Goal: Information Seeking & Learning: Learn about a topic

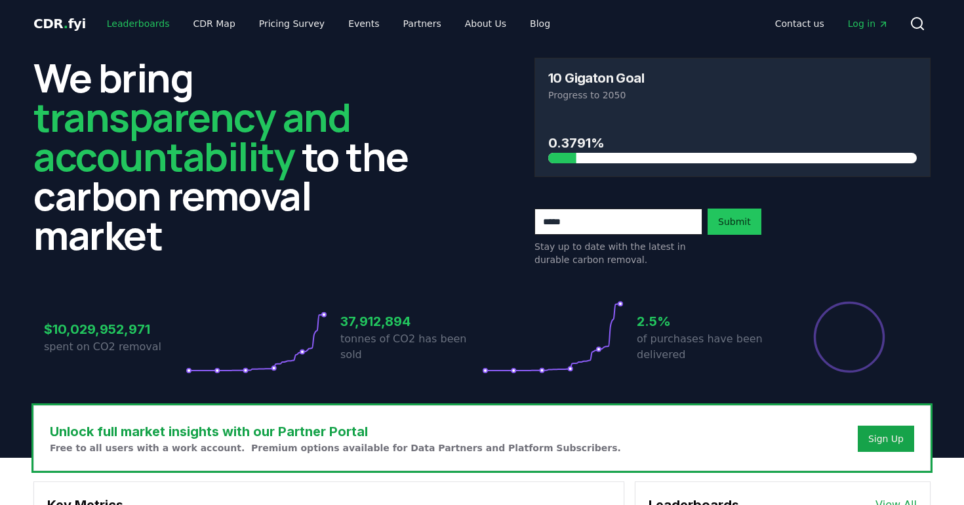
click at [125, 16] on link "Leaderboards" at bounding box center [138, 24] width 84 height 24
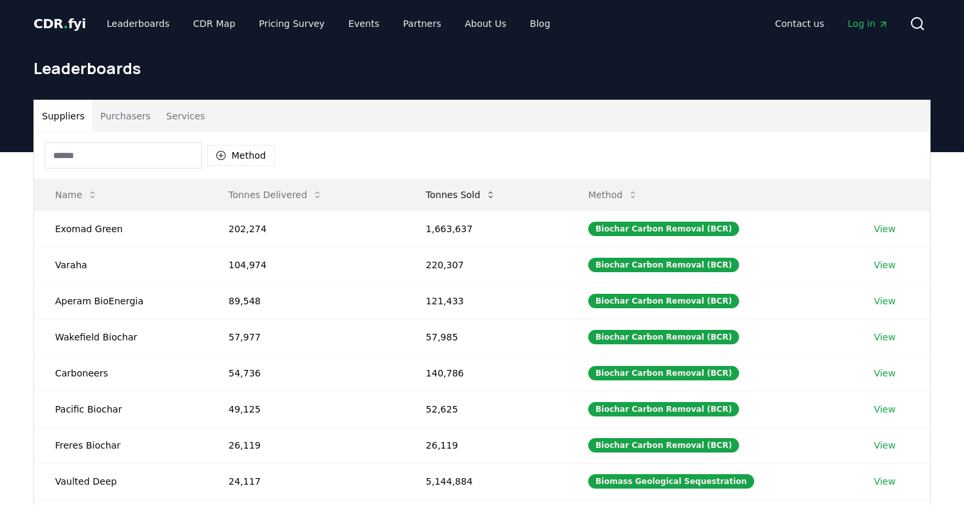
click at [459, 199] on button "Tonnes Sold" at bounding box center [460, 195] width 91 height 26
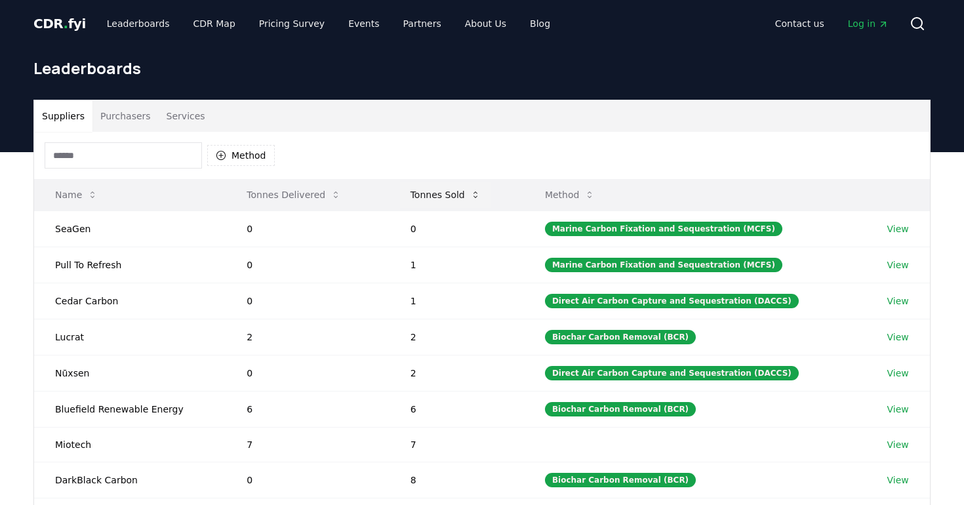
click at [459, 199] on button "Tonnes Sold" at bounding box center [445, 195] width 91 height 26
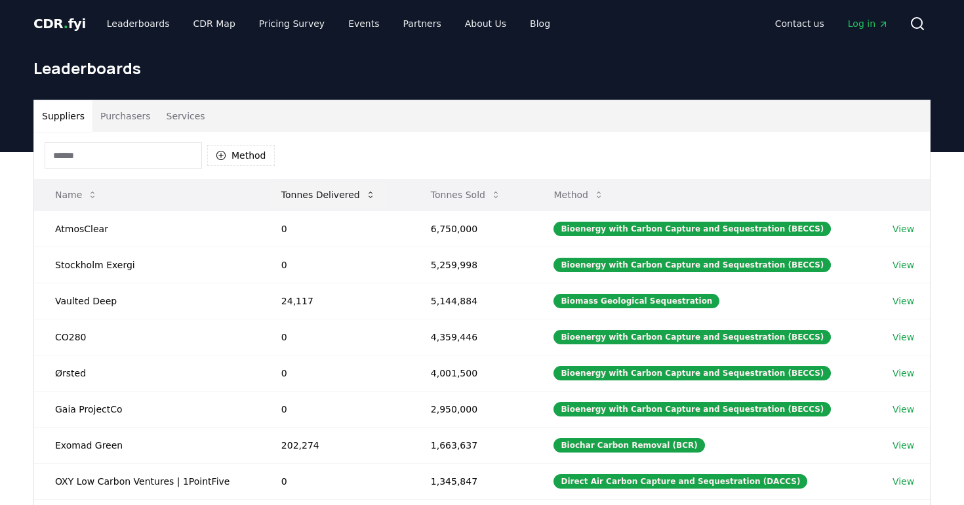
click at [305, 199] on button "Tonnes Delivered" at bounding box center [328, 195] width 115 height 26
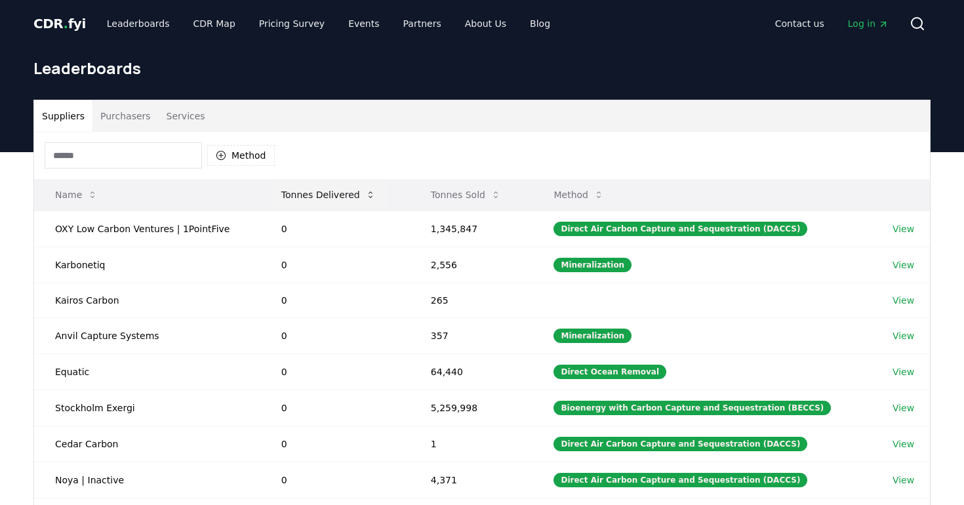
click at [305, 199] on button "Tonnes Delivered" at bounding box center [328, 195] width 115 height 26
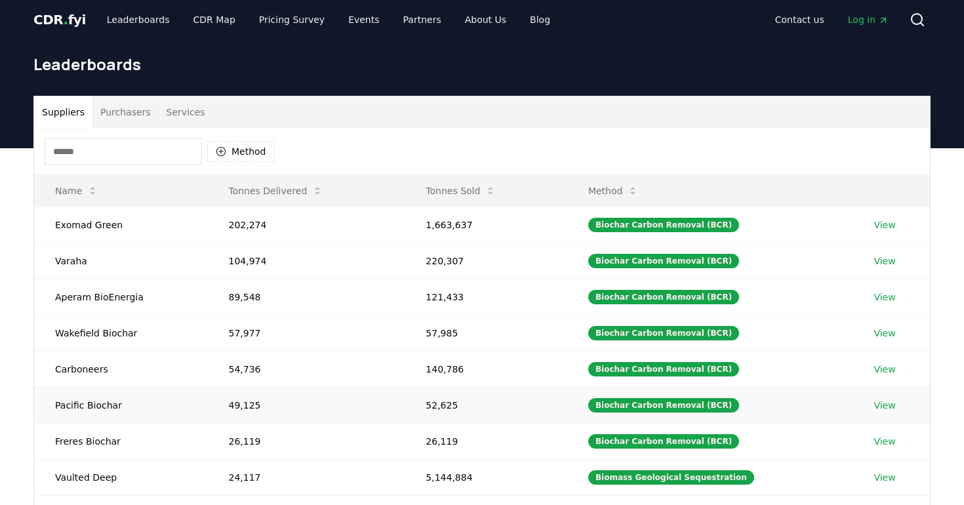
scroll to position [1, 0]
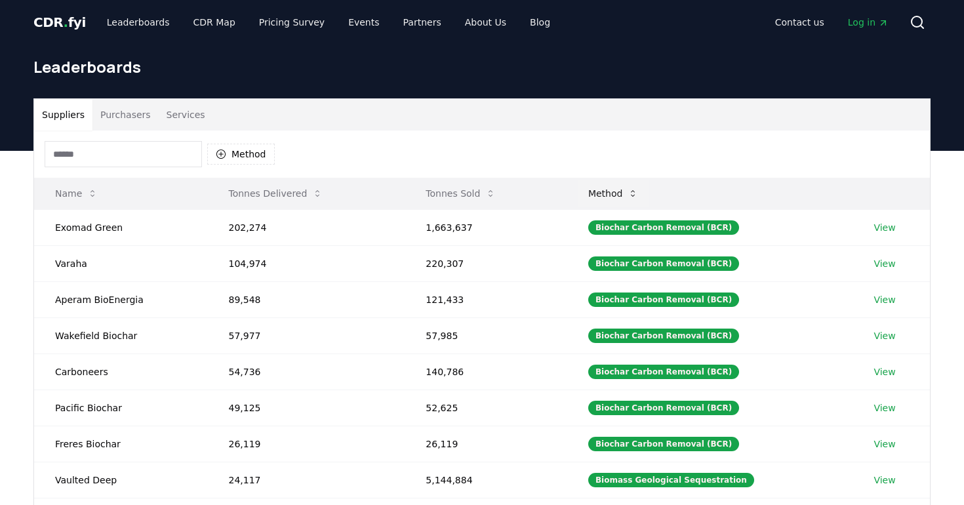
click at [636, 195] on button "Method" at bounding box center [612, 193] width 71 height 26
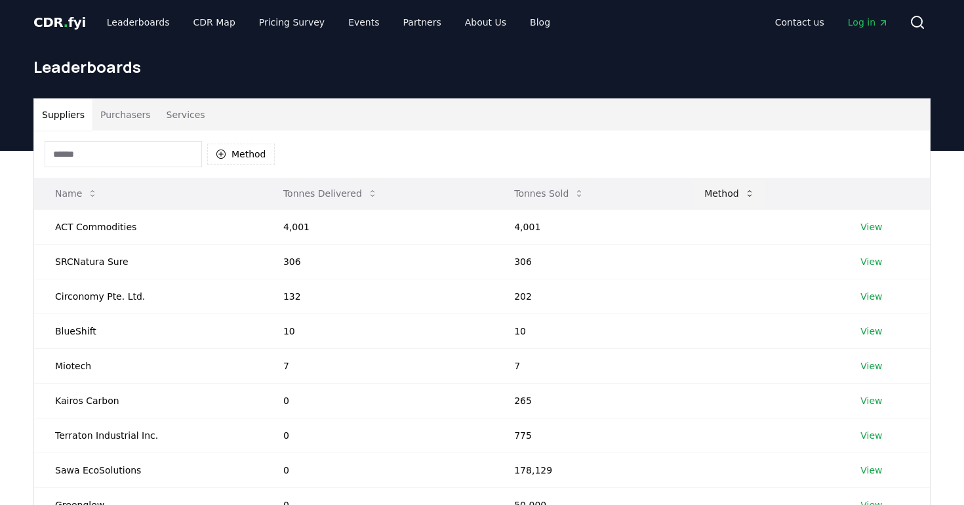
click at [711, 191] on button "Method" at bounding box center [728, 193] width 71 height 26
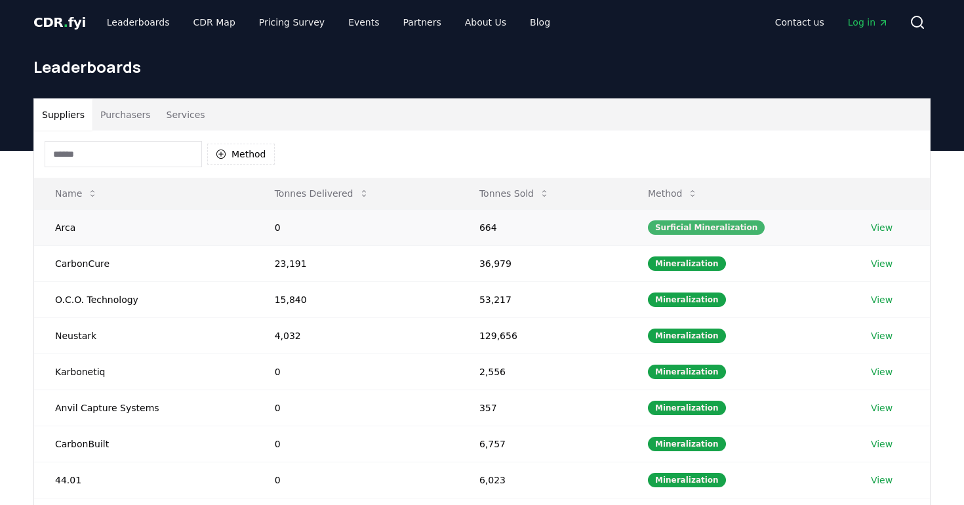
click at [692, 224] on div "Surficial Mineralization" at bounding box center [706, 227] width 117 height 14
click at [679, 195] on button "Method" at bounding box center [672, 193] width 71 height 26
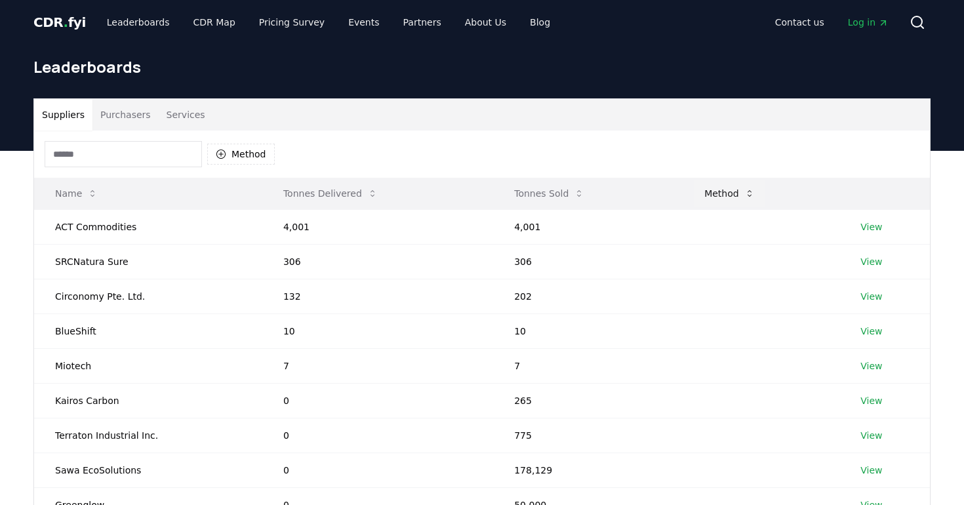
click at [720, 193] on button "Method" at bounding box center [728, 193] width 71 height 26
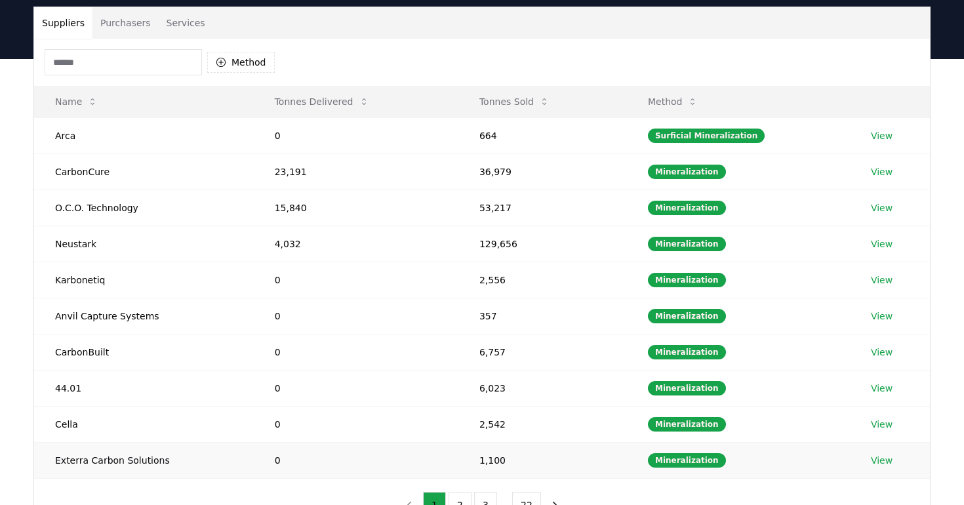
scroll to position [0, 0]
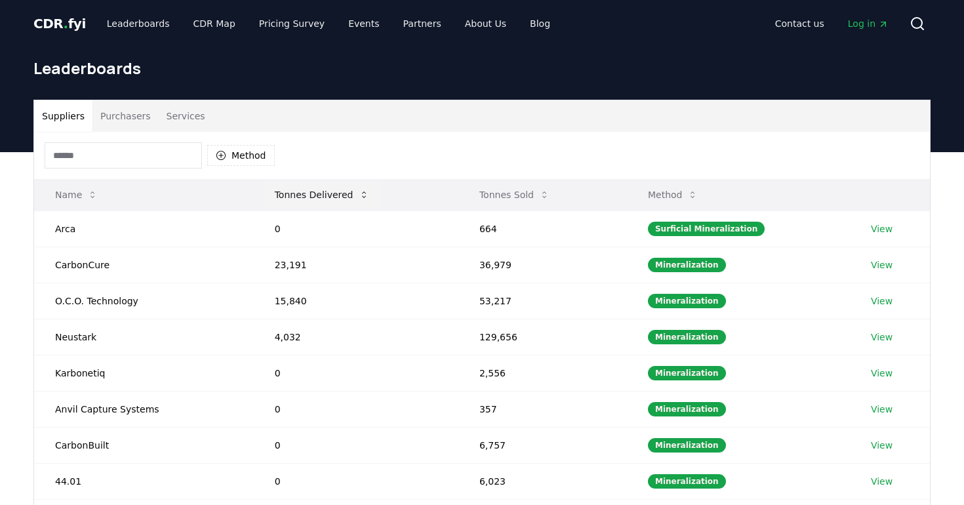
click at [334, 197] on button "Tonnes Delivered" at bounding box center [321, 195] width 115 height 26
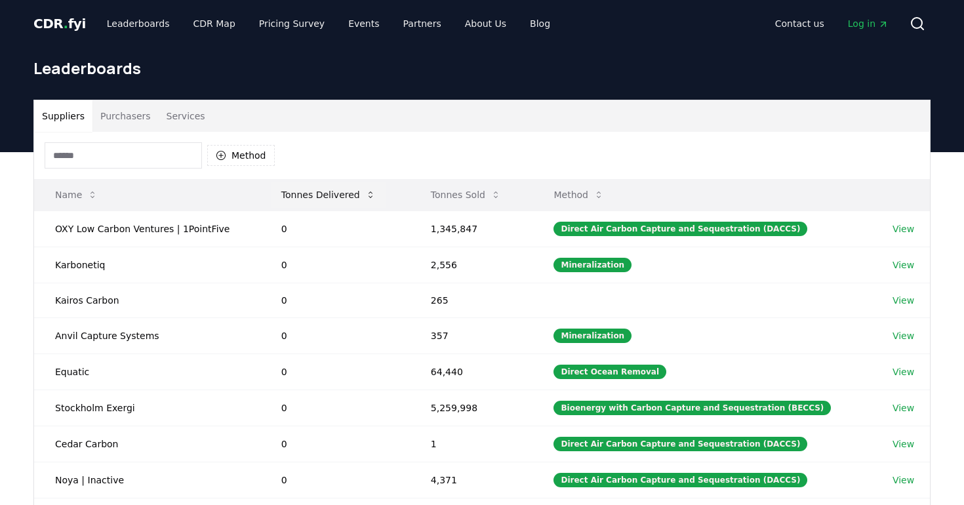
click at [334, 197] on button "Tonnes Delivered" at bounding box center [328, 195] width 115 height 26
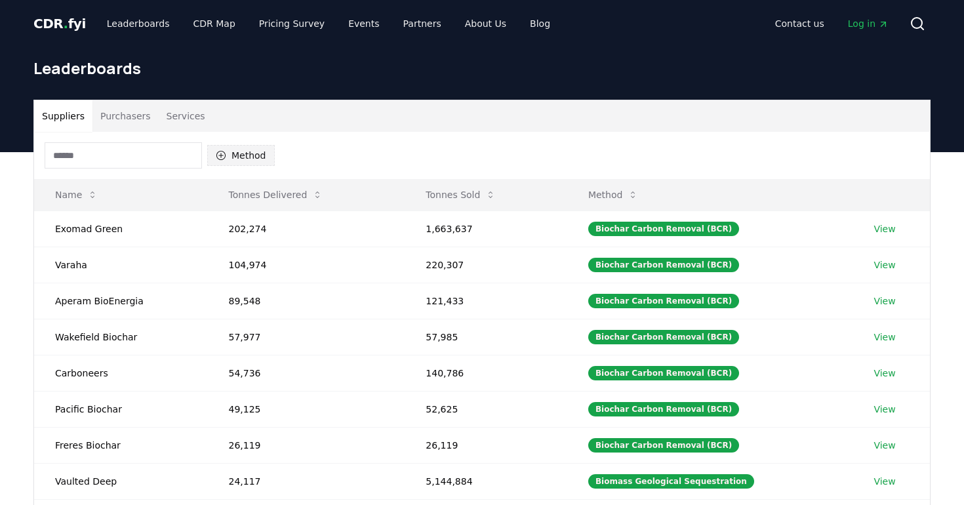
click at [246, 154] on button "Method" at bounding box center [241, 155] width 68 height 21
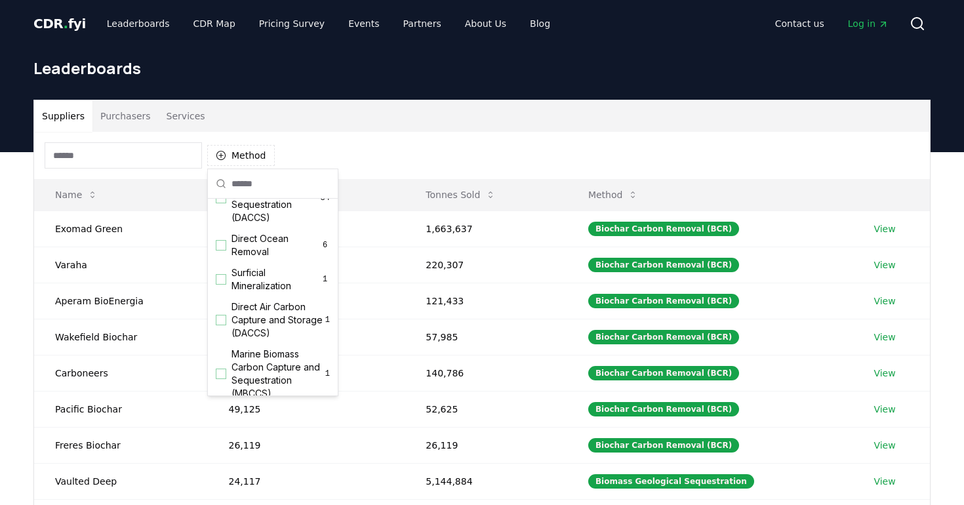
scroll to position [380, 0]
click at [239, 250] on span "Direct Ocean Removal" at bounding box center [275, 244] width 88 height 26
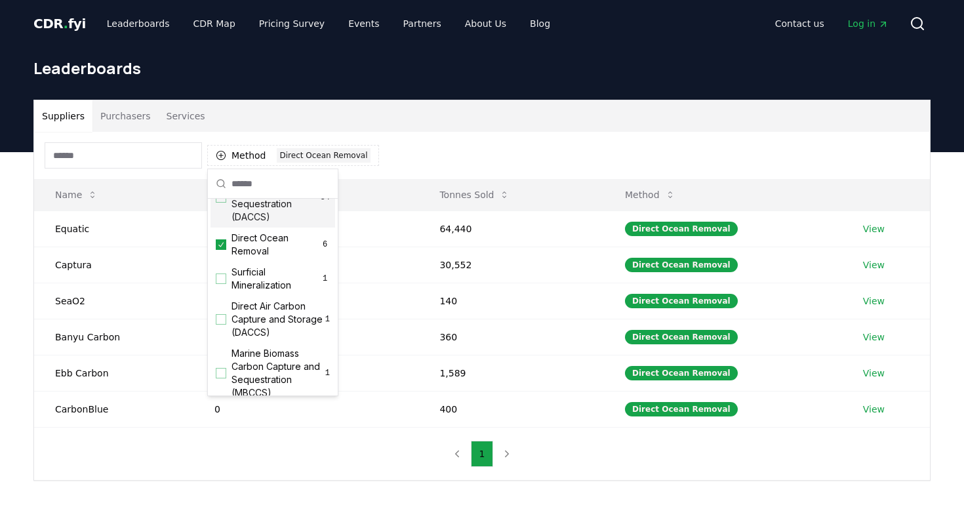
click at [433, 140] on div "Method 1 Direct Ocean Removal" at bounding box center [481, 155] width 895 height 47
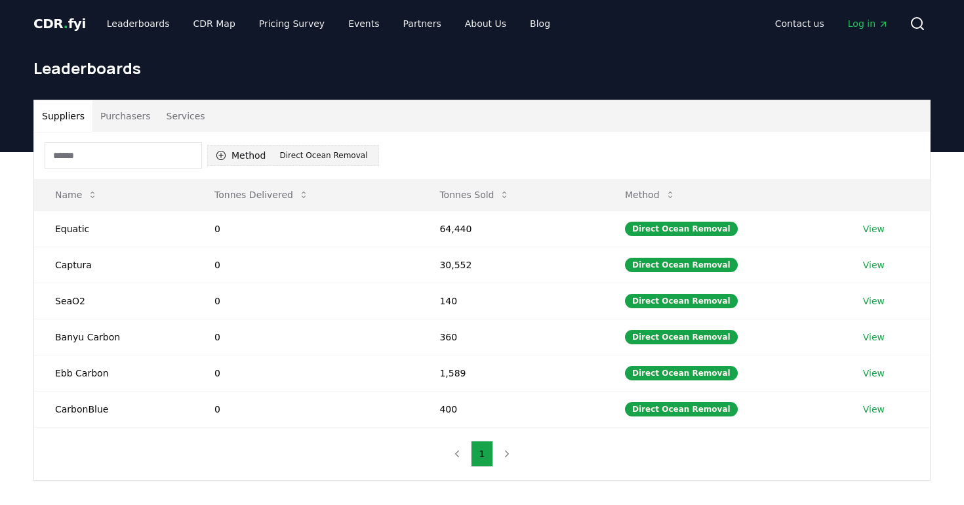
click at [225, 161] on button "Method 1 Direct Ocean Removal" at bounding box center [293, 155] width 172 height 21
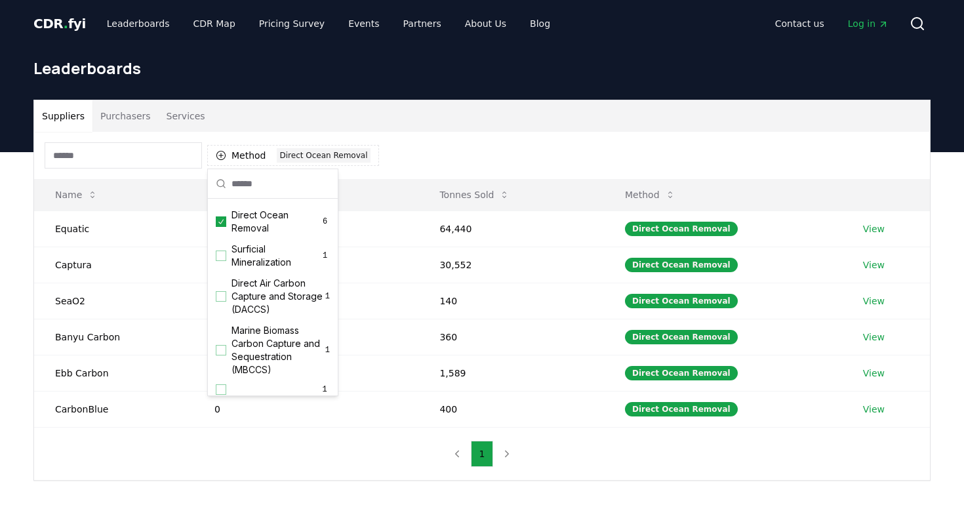
scroll to position [436, 0]
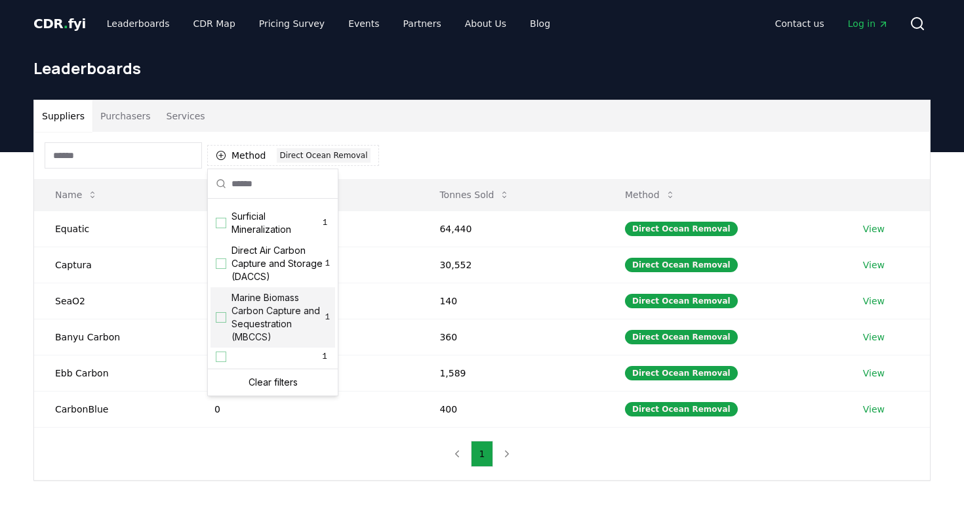
click at [255, 306] on span "Marine Biomass Carbon Capture and Sequestration (MBCCS)" at bounding box center [278, 317] width 94 height 52
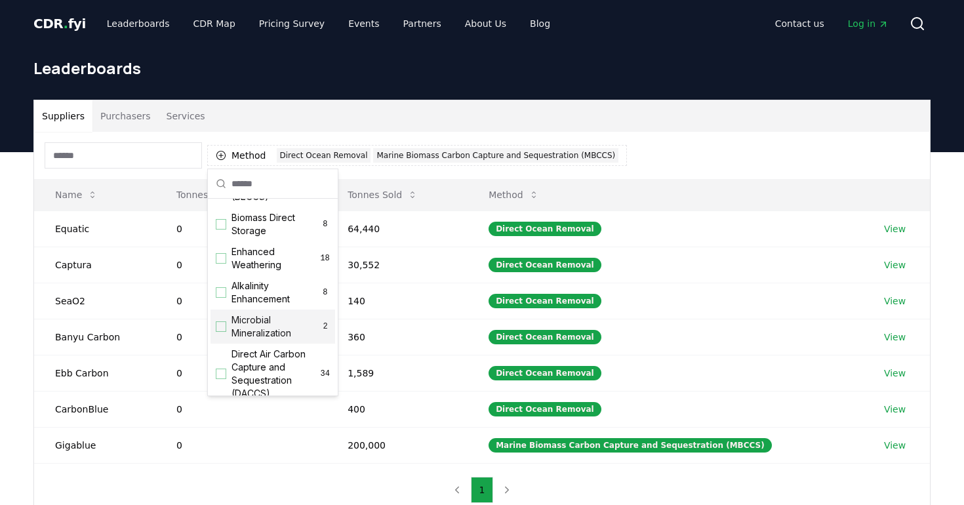
scroll to position [202, 0]
click at [251, 294] on span "Alkalinity Enhancement" at bounding box center [275, 294] width 89 height 26
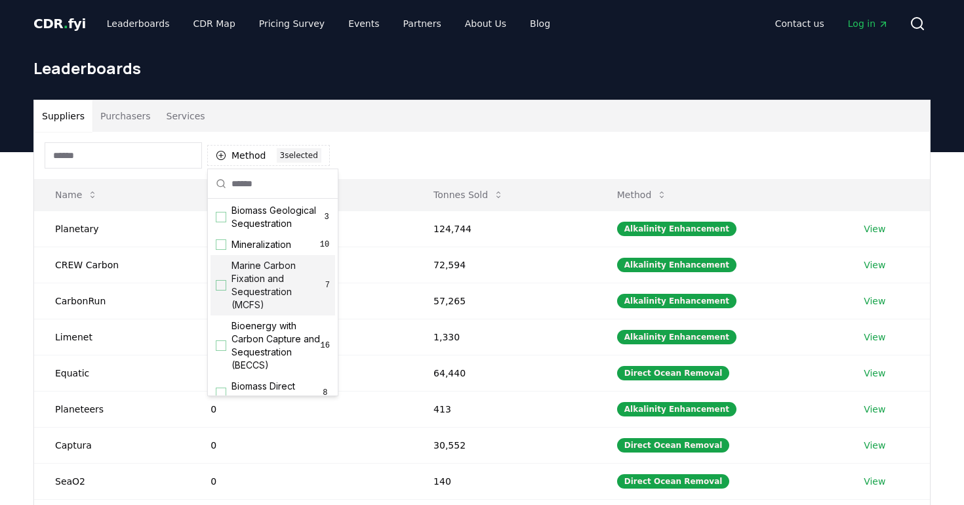
click at [237, 279] on span "Marine Carbon Fixation and Sequestration (MCFS)" at bounding box center [278, 285] width 94 height 52
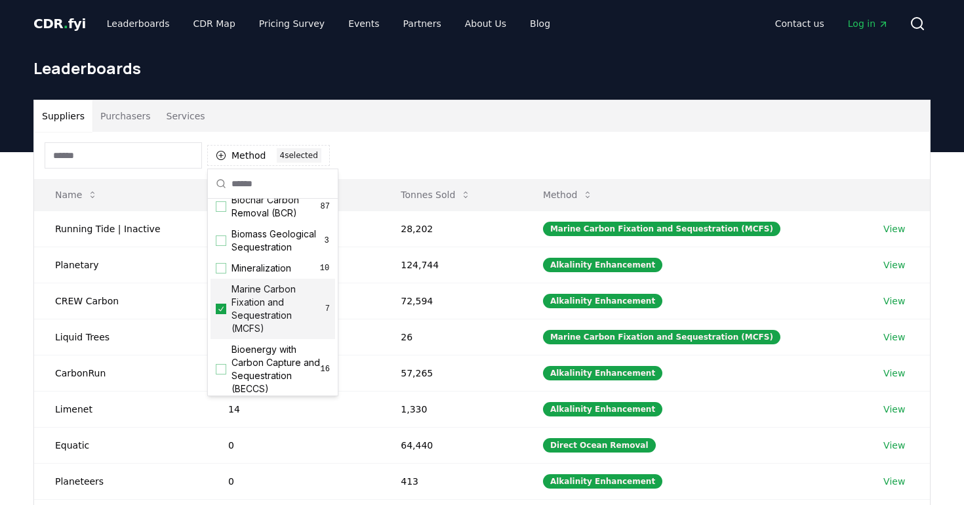
scroll to position [0, 0]
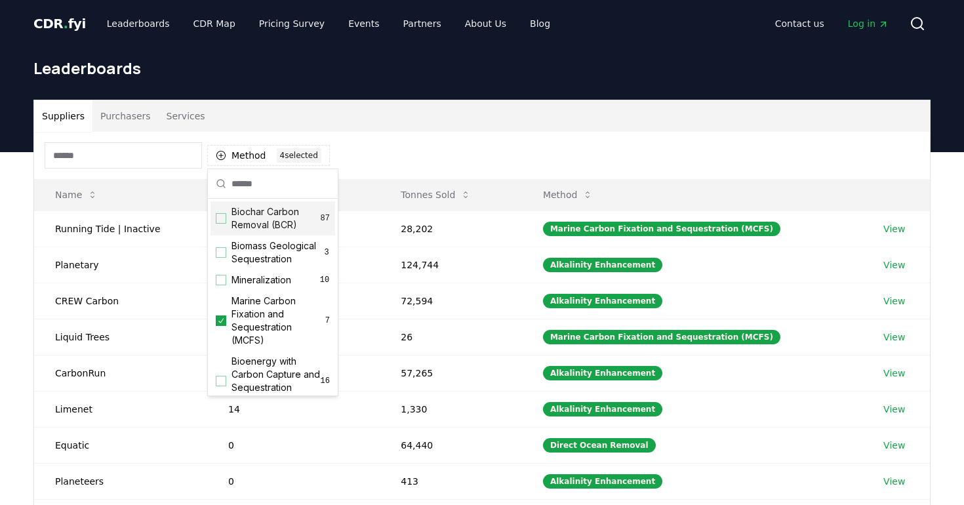
click at [376, 100] on div "Suppliers Purchasers Services Method 4 4 selected Name Tonnes Delivered Tonnes …" at bounding box center [481, 362] width 897 height 525
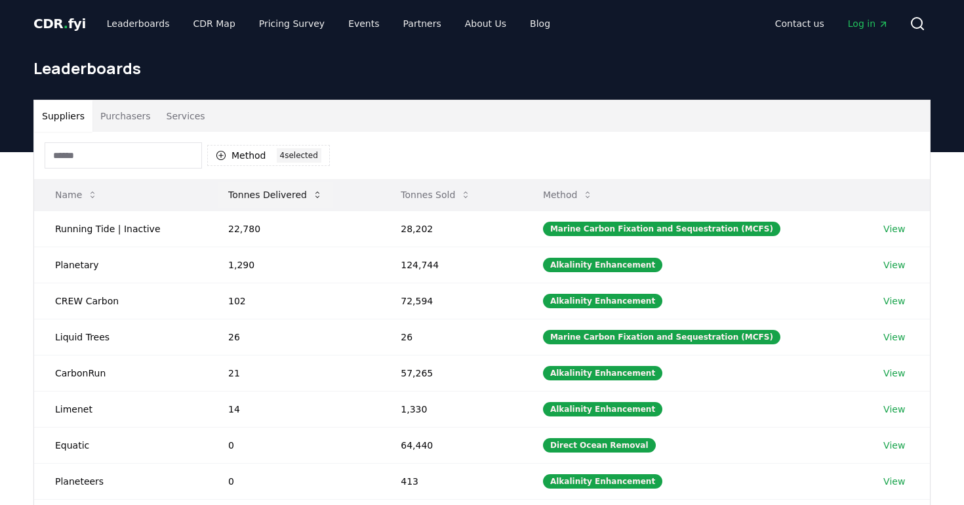
click at [284, 197] on button "Tonnes Delivered" at bounding box center [275, 195] width 115 height 26
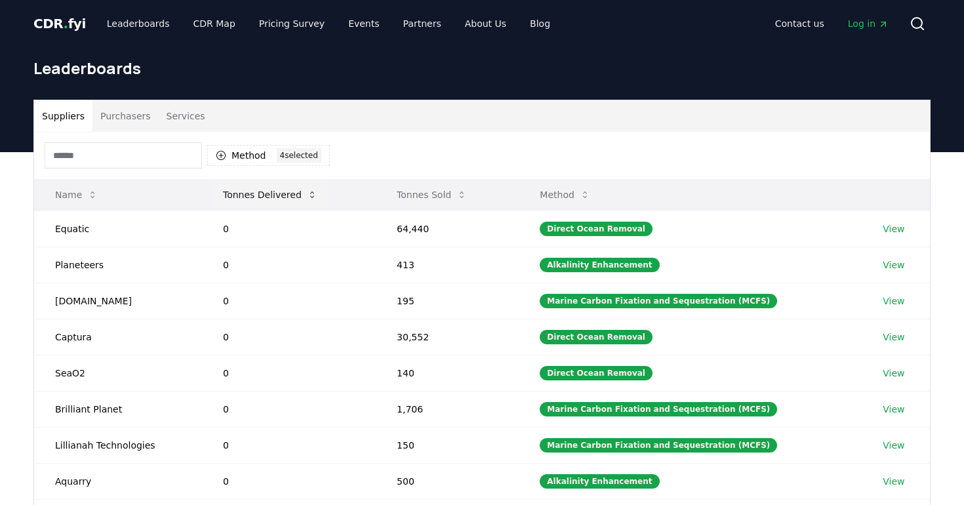
click at [284, 197] on button "Tonnes Delivered" at bounding box center [269, 195] width 115 height 26
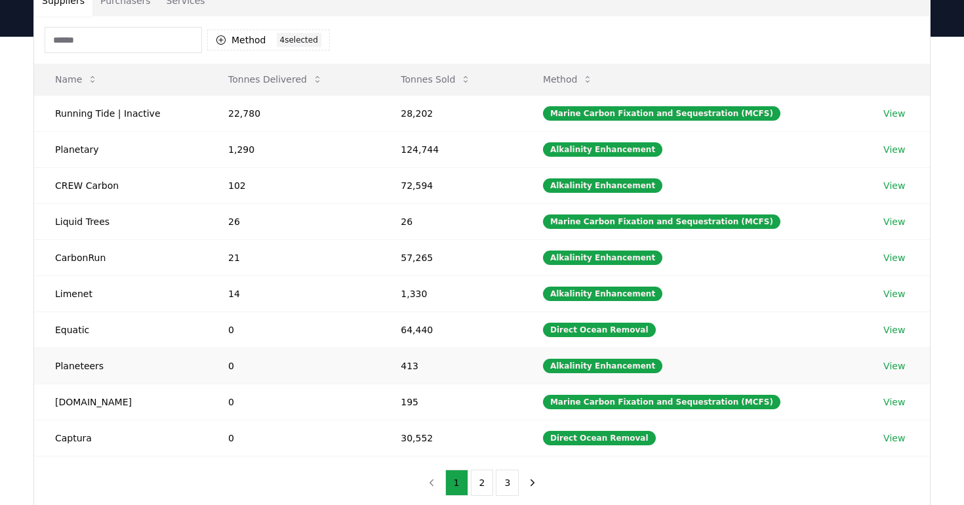
scroll to position [115, 0]
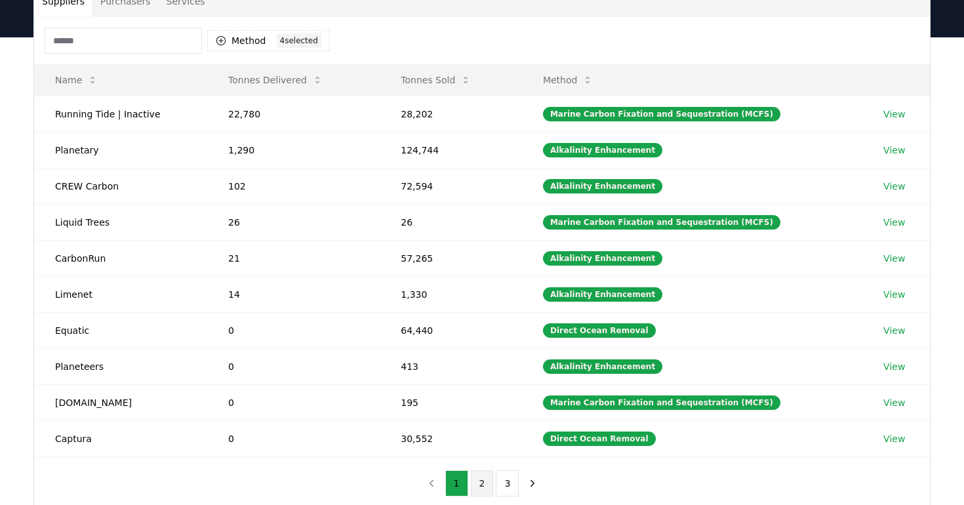
click at [482, 480] on button "2" at bounding box center [482, 483] width 23 height 26
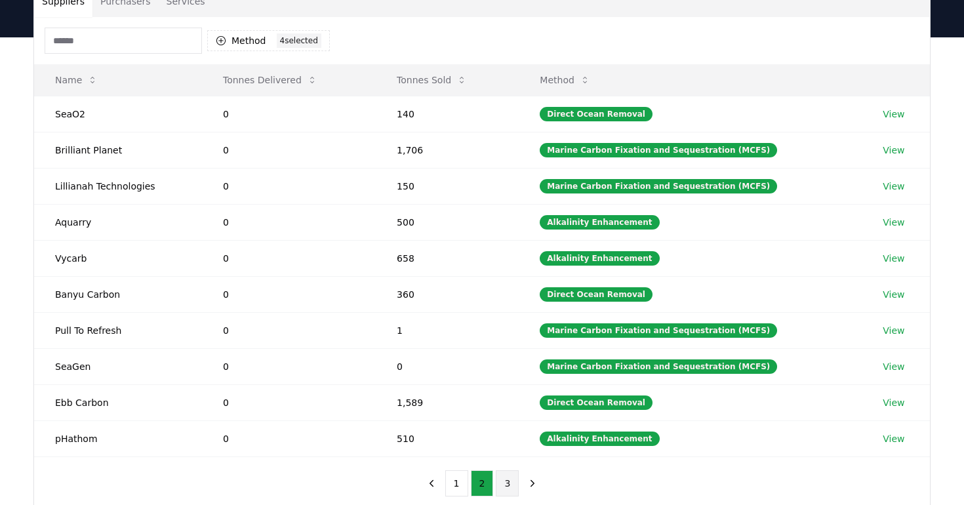
click at [515, 484] on button "3" at bounding box center [507, 483] width 23 height 26
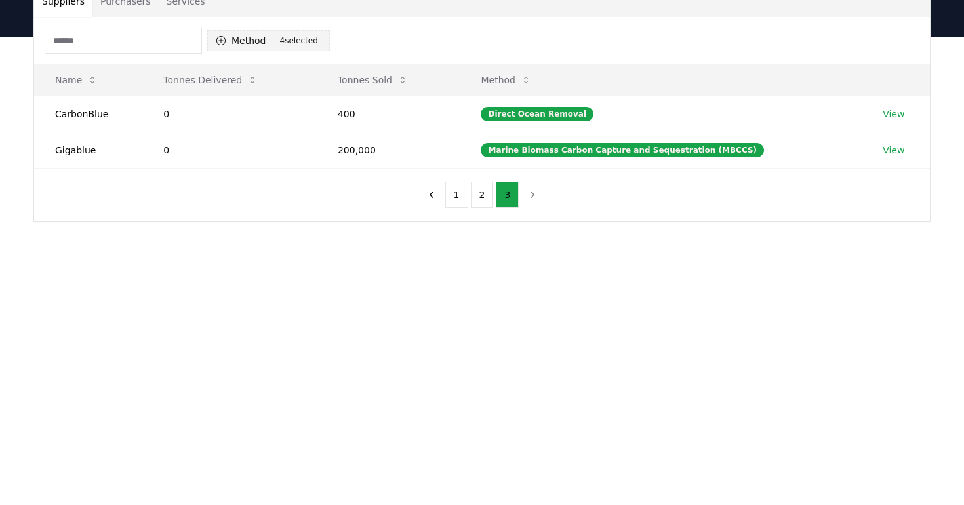
click at [256, 41] on button "Method 4 4 selected" at bounding box center [268, 40] width 123 height 21
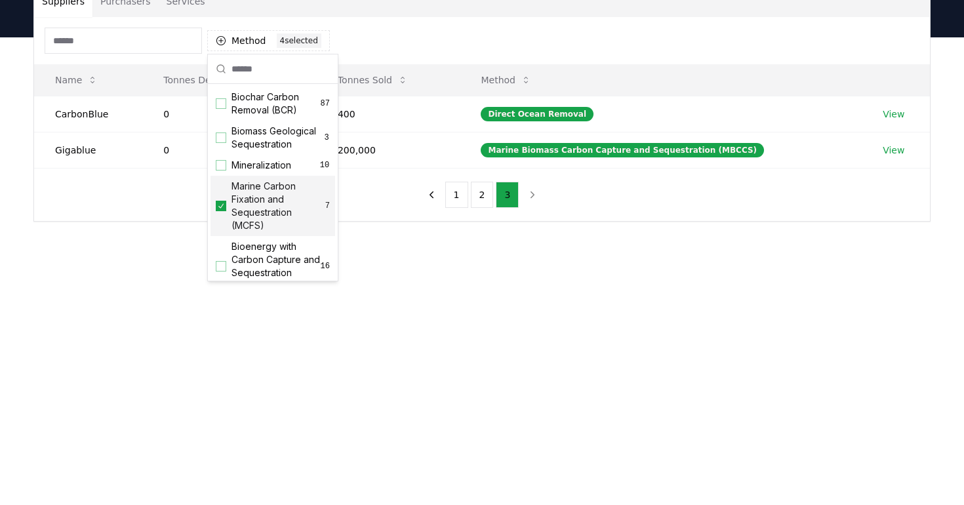
click at [226, 206] on div "Marine Carbon Fixation and Sequestration (MCFS) 7" at bounding box center [272, 206] width 125 height 60
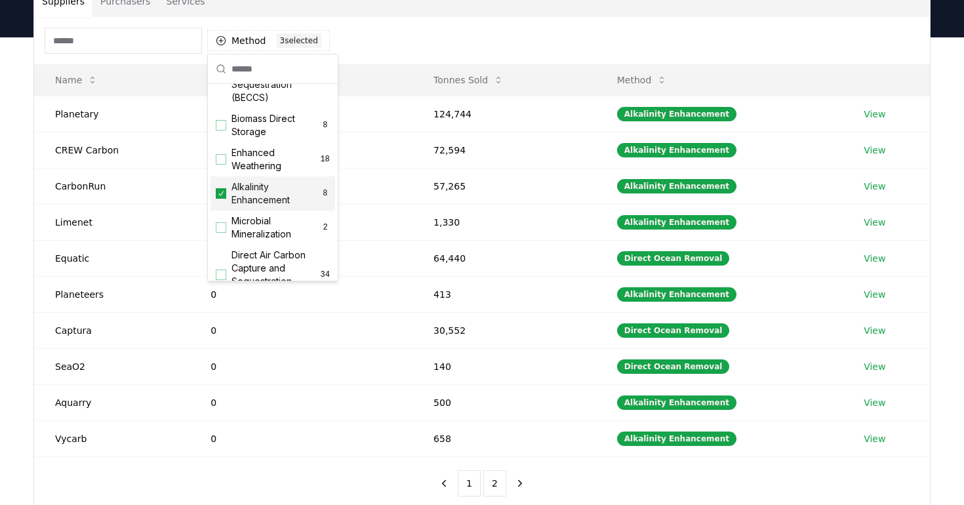
click at [224, 195] on icon "Suggestions" at bounding box center [220, 193] width 9 height 10
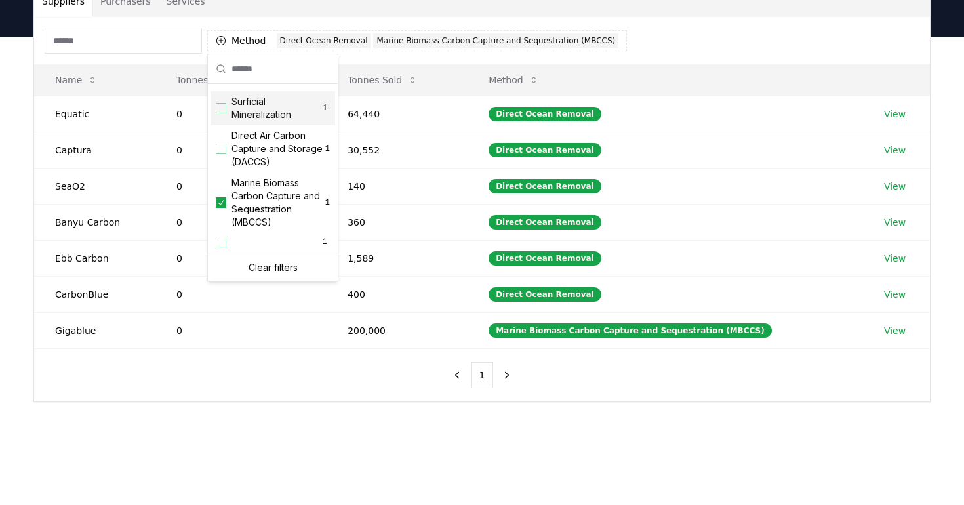
scroll to position [398, 0]
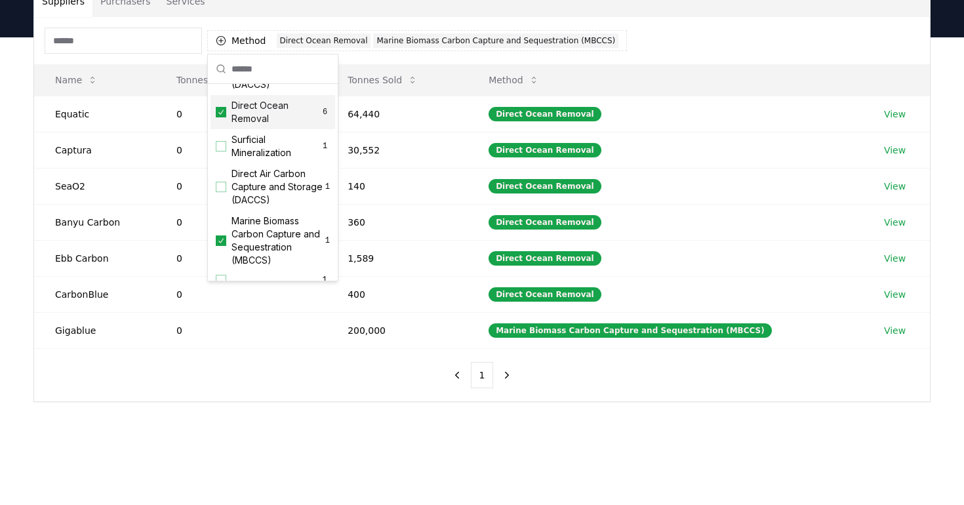
click at [220, 111] on icon "Suggestions" at bounding box center [220, 112] width 9 height 10
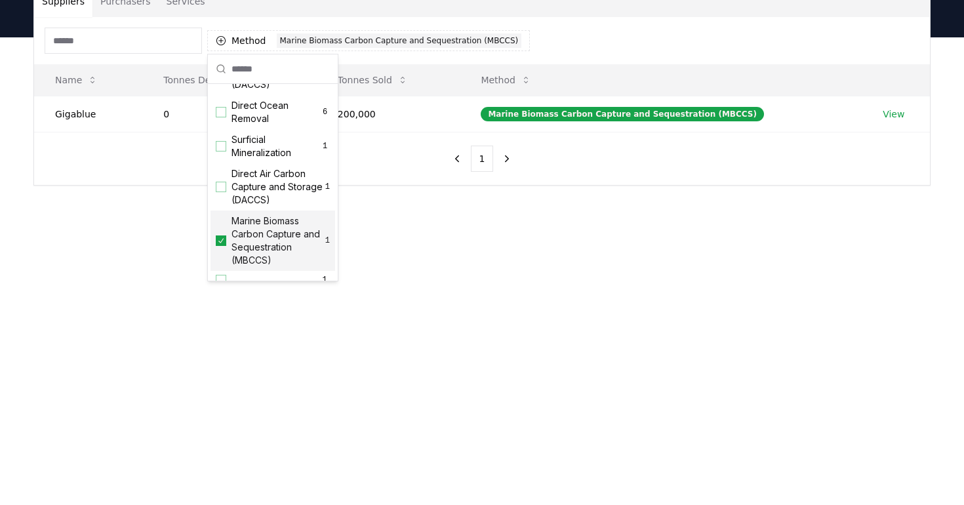
click at [222, 243] on icon "Suggestions" at bounding box center [220, 240] width 9 height 10
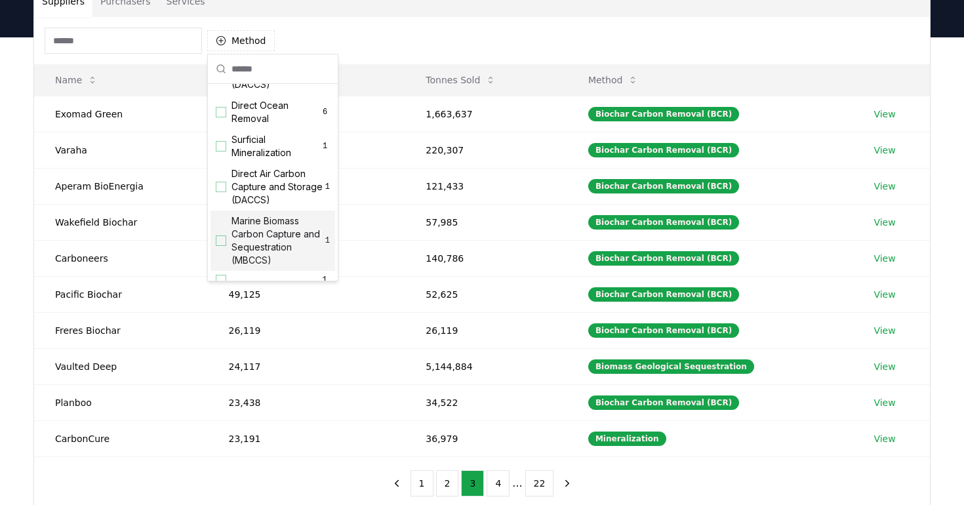
click at [366, 24] on div "Method" at bounding box center [481, 40] width 895 height 47
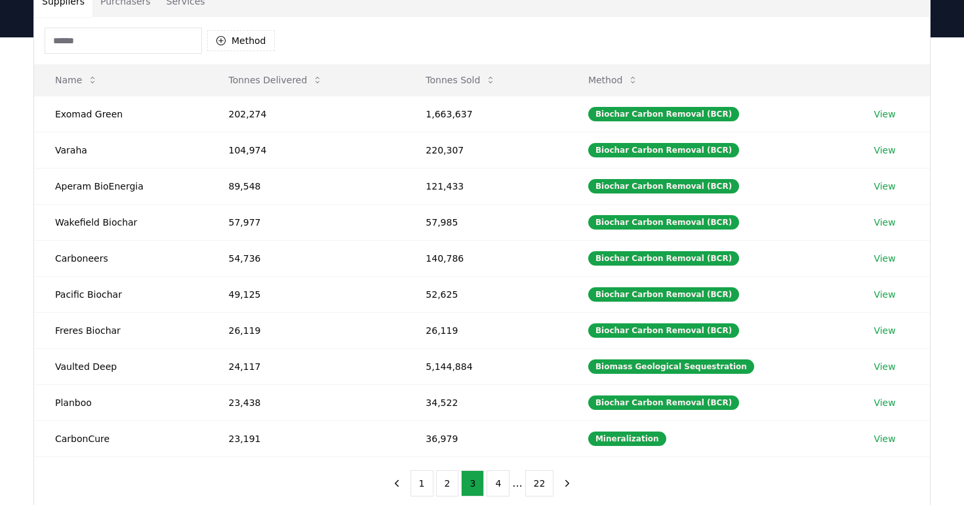
scroll to position [79, 0]
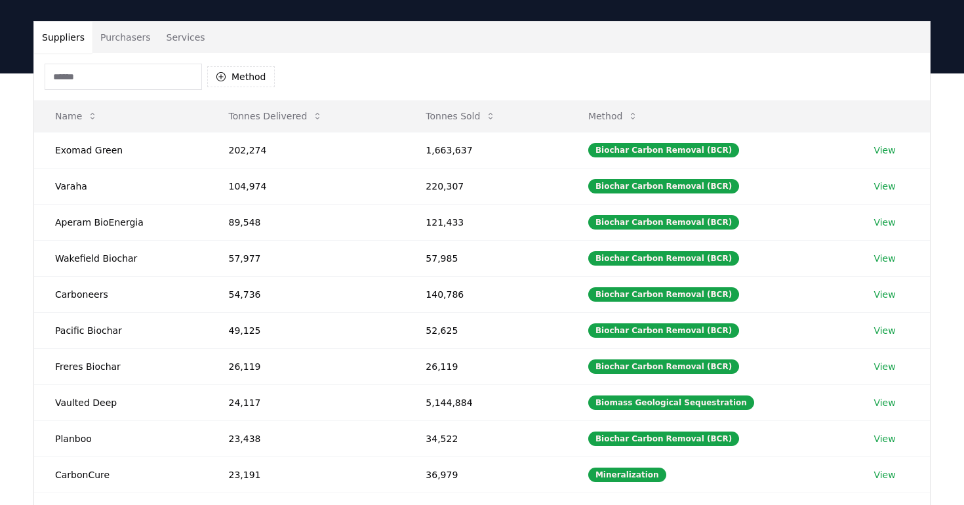
click at [136, 34] on button "Purchasers" at bounding box center [125, 37] width 66 height 31
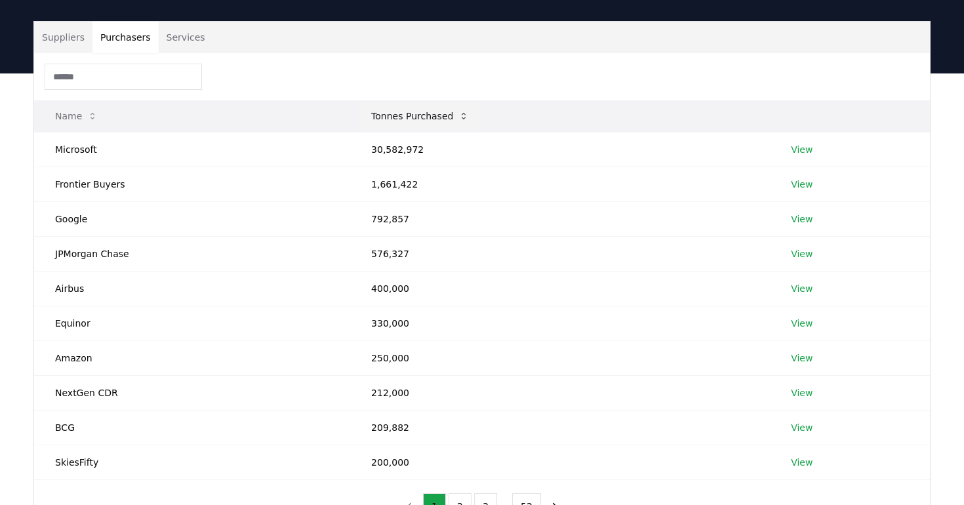
click at [412, 113] on button "Tonnes Purchased" at bounding box center [419, 116] width 119 height 26
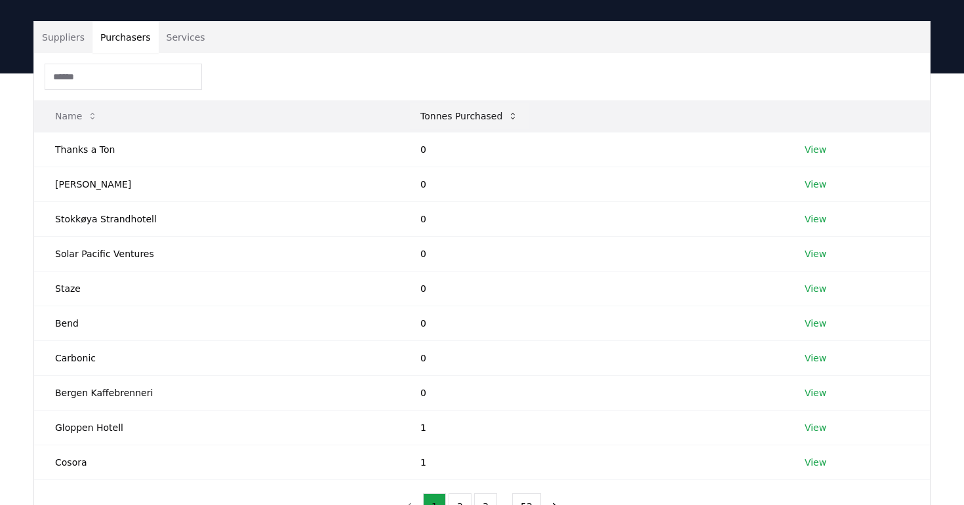
click at [412, 113] on button "Tonnes Purchased" at bounding box center [469, 116] width 119 height 26
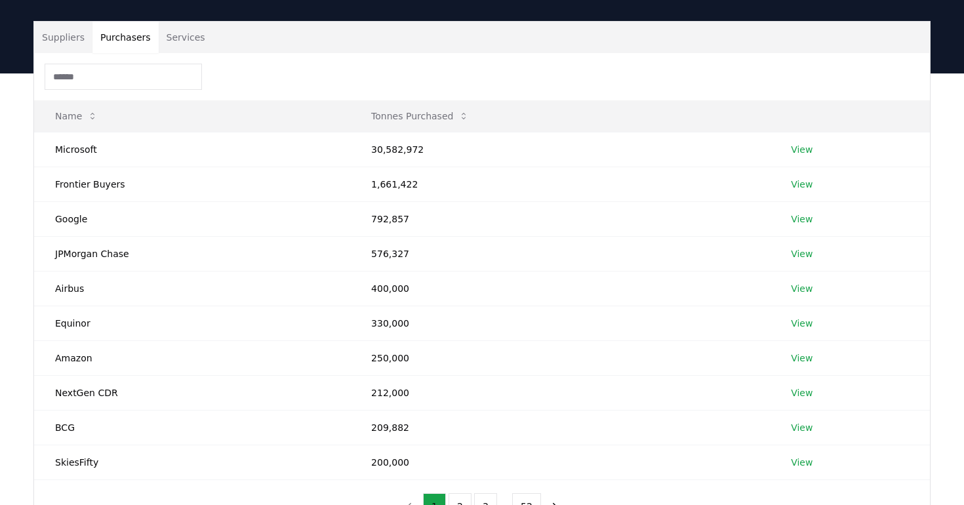
click at [189, 37] on button "Services" at bounding box center [186, 37] width 54 height 31
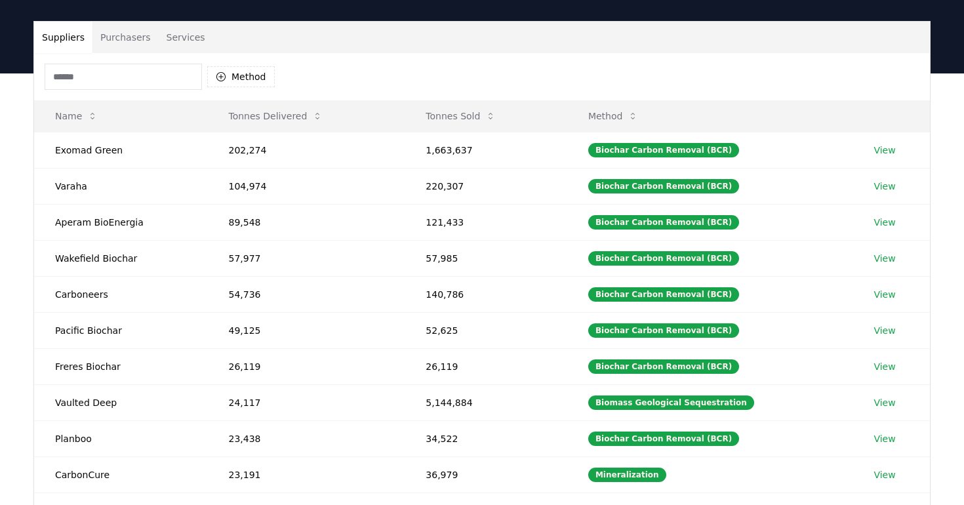
click at [58, 34] on button "Suppliers" at bounding box center [63, 37] width 58 height 31
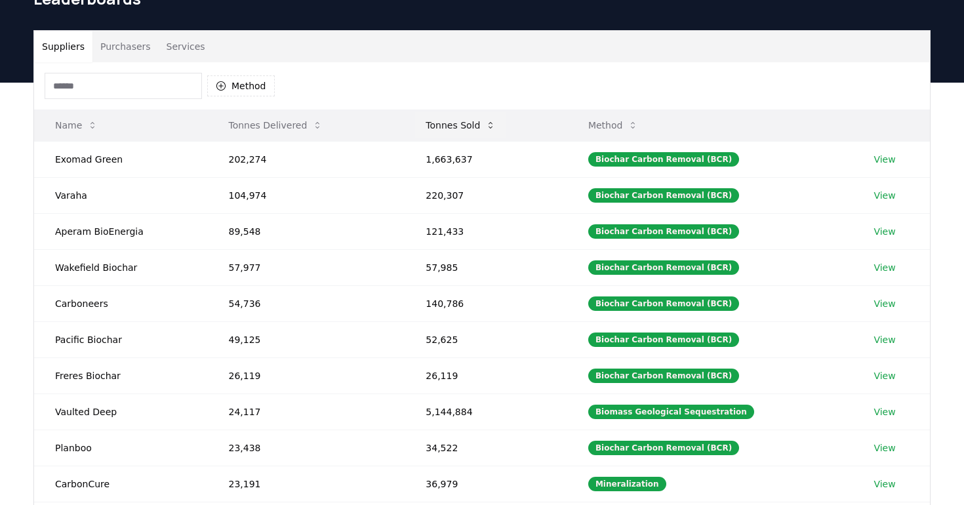
click at [476, 122] on button "Tonnes Sold" at bounding box center [460, 125] width 91 height 26
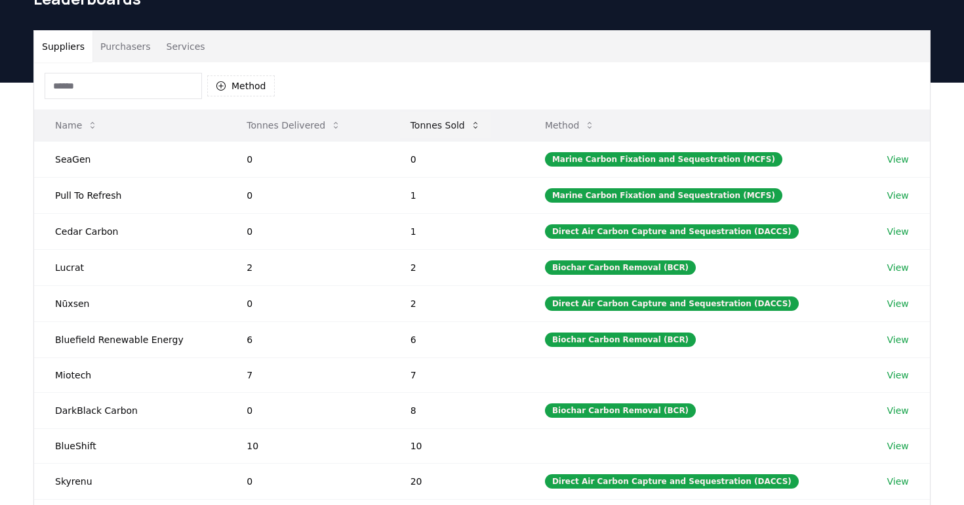
click at [476, 122] on icon at bounding box center [475, 125] width 10 height 10
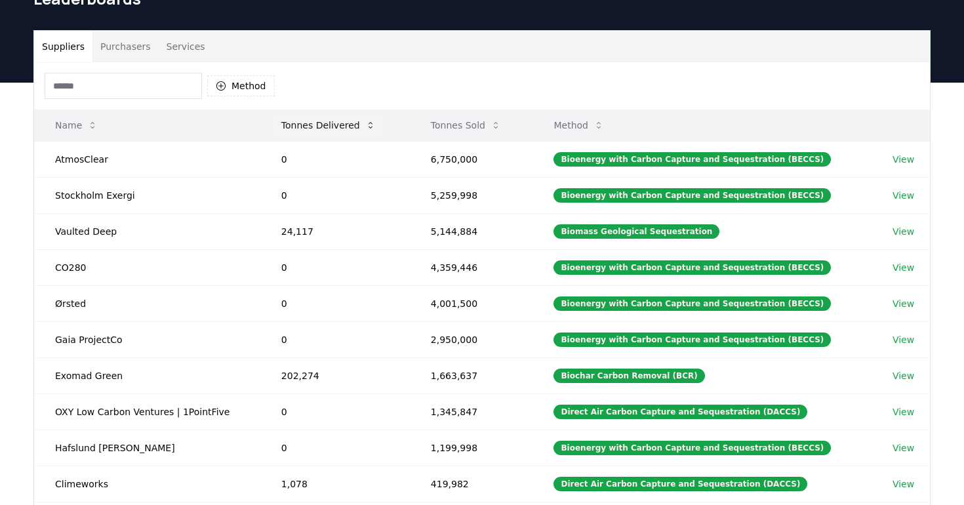
click at [305, 133] on button "Tonnes Delivered" at bounding box center [328, 125] width 115 height 26
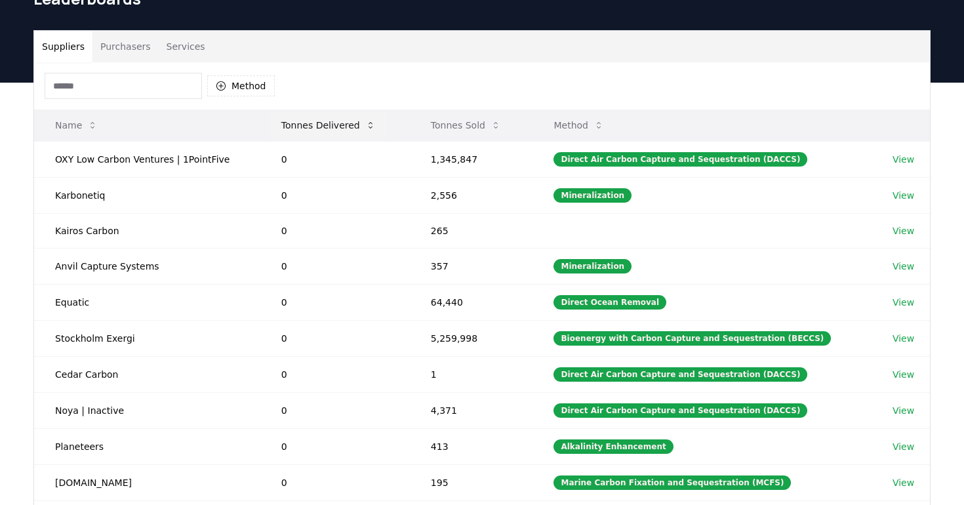
click at [305, 133] on button "Tonnes Delivered" at bounding box center [328, 125] width 115 height 26
